Goal: Find specific page/section: Find specific page/section

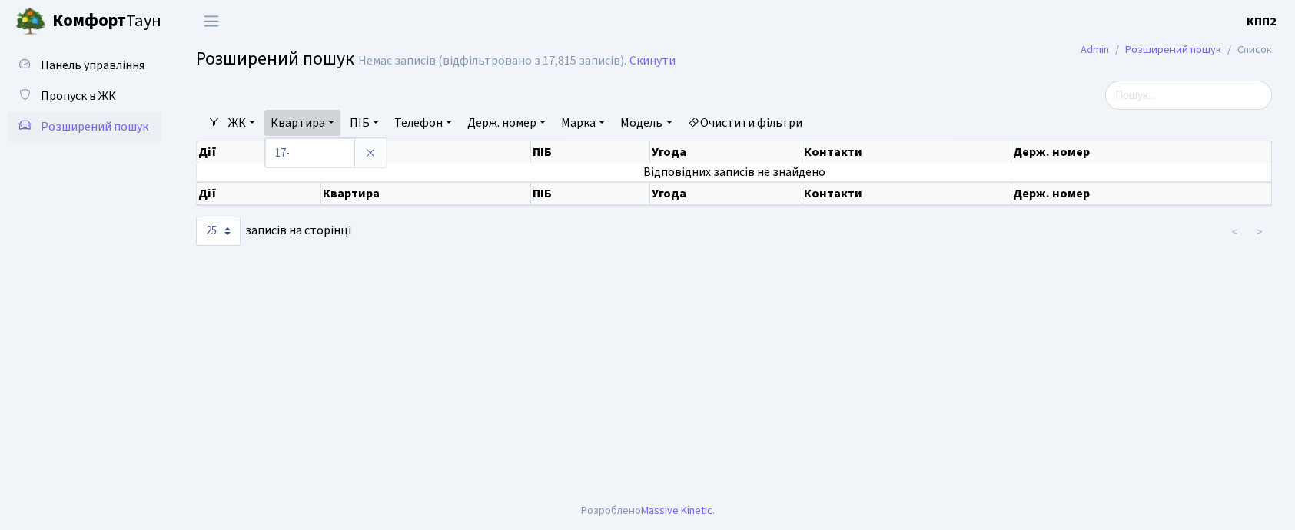
select select "25"
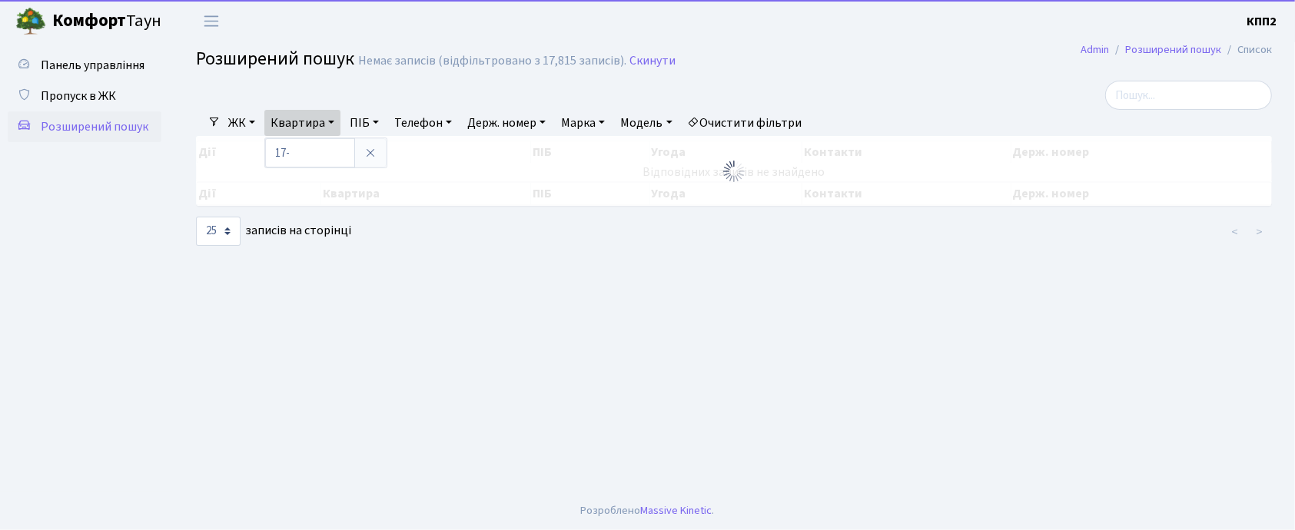
click at [312, 158] on input "17-" at bounding box center [310, 152] width 90 height 29
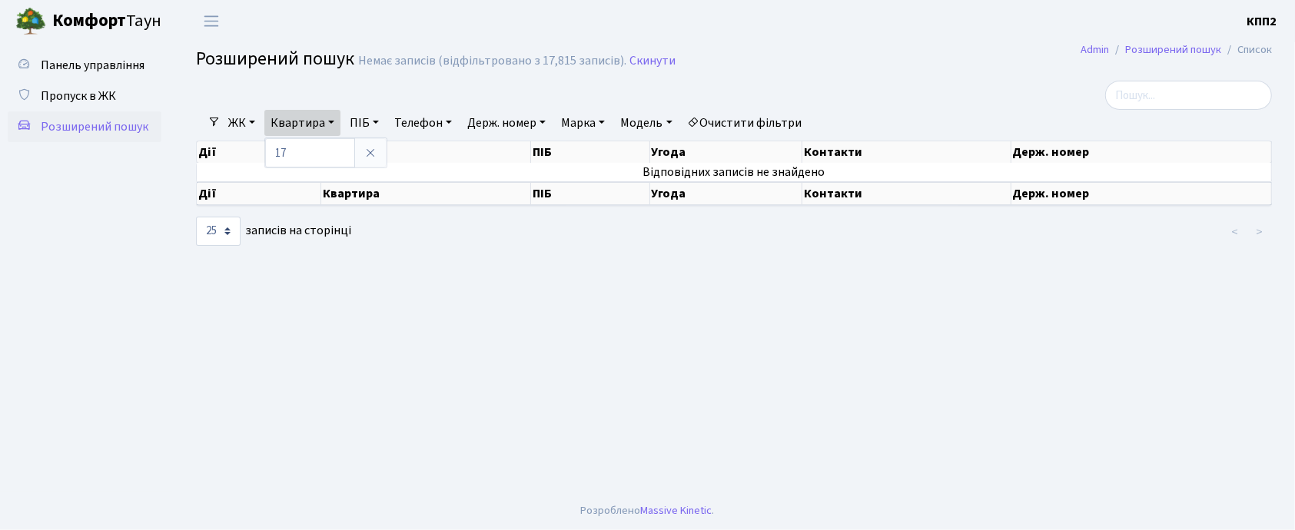
type input "1"
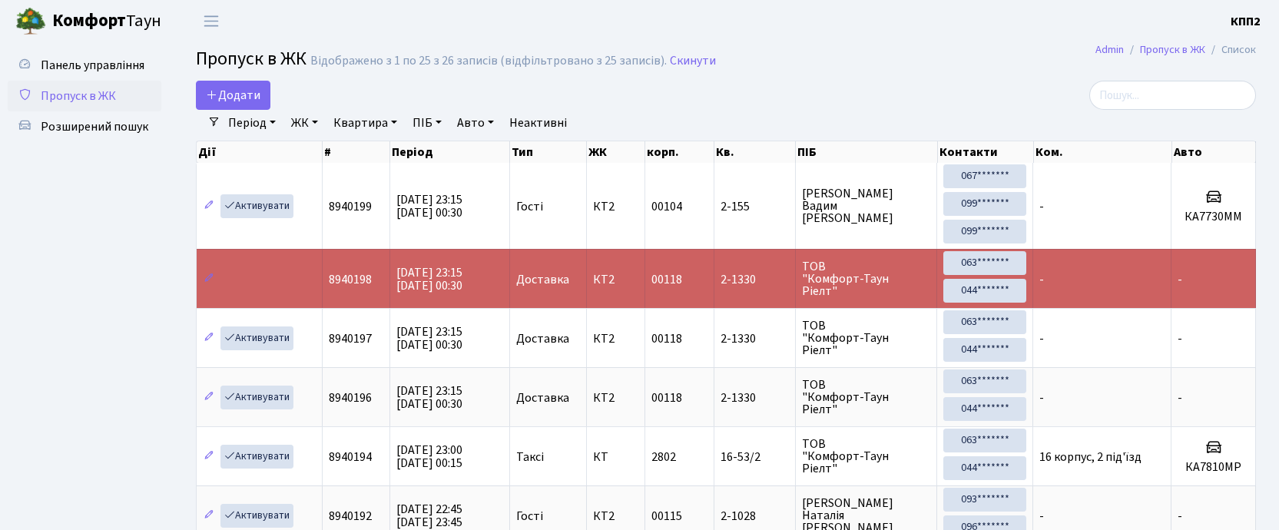
select select "25"
click at [1191, 90] on input "search" at bounding box center [1173, 95] width 167 height 29
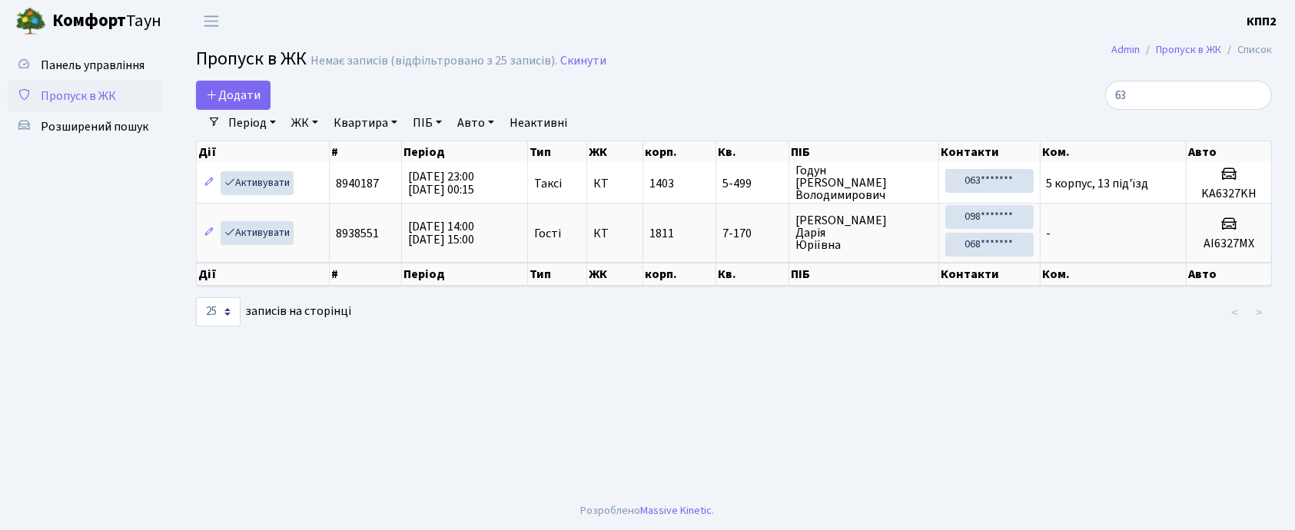
type input "6"
